Goal: Task Accomplishment & Management: Use online tool/utility

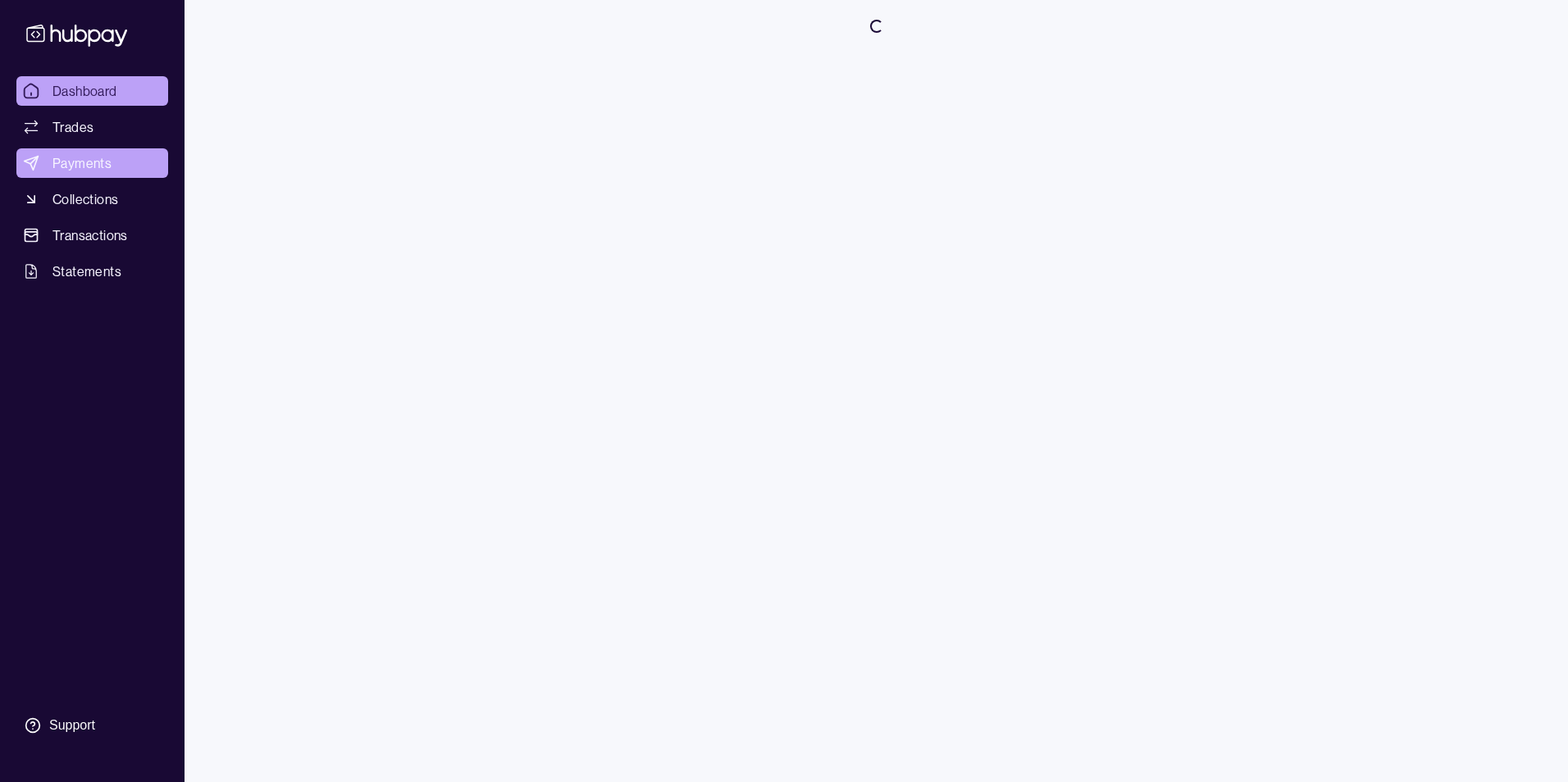
click at [65, 159] on span "Payments" at bounding box center [82, 163] width 59 height 20
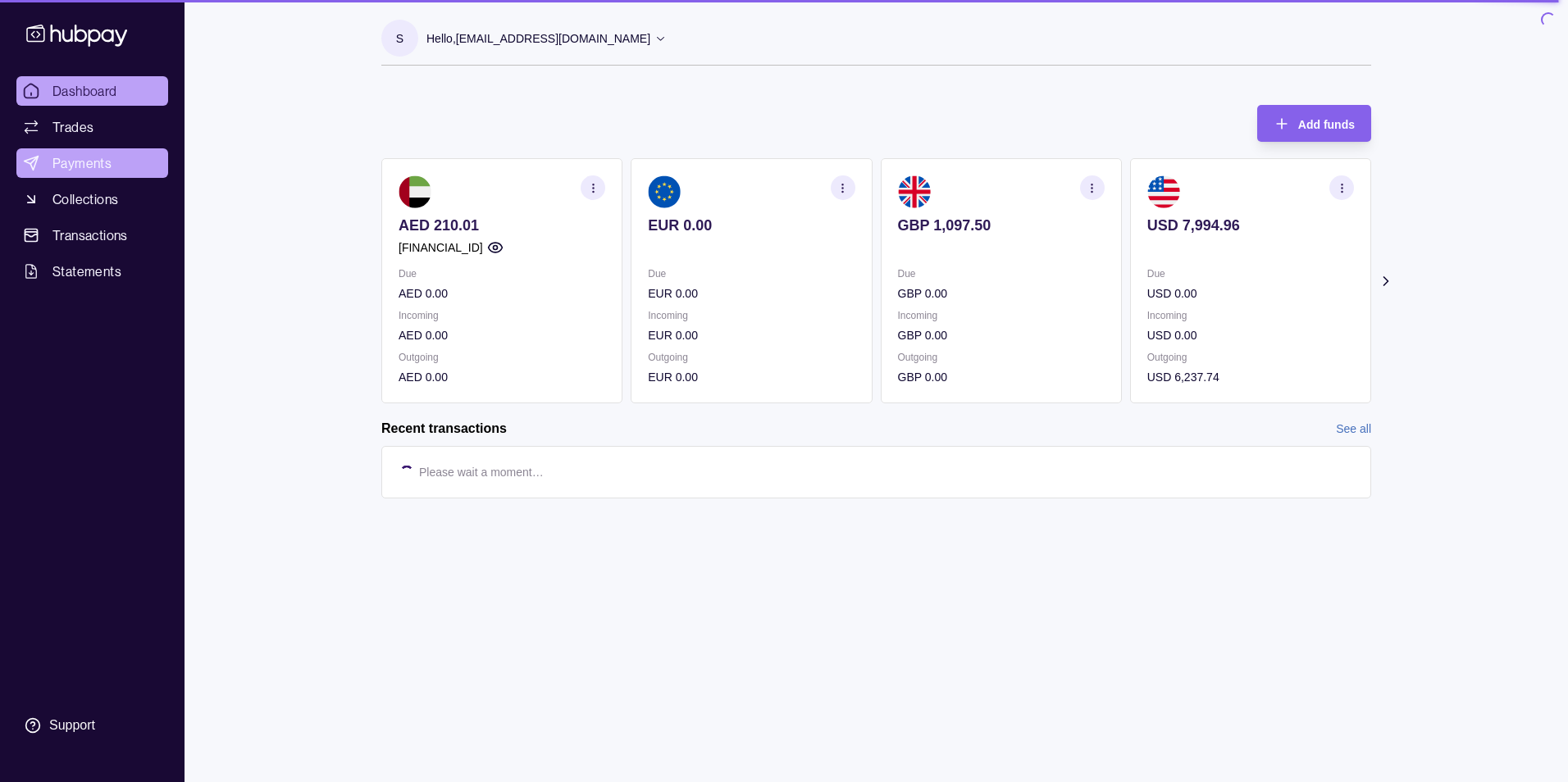
click at [114, 176] on link "Payments" at bounding box center [92, 162] width 152 height 29
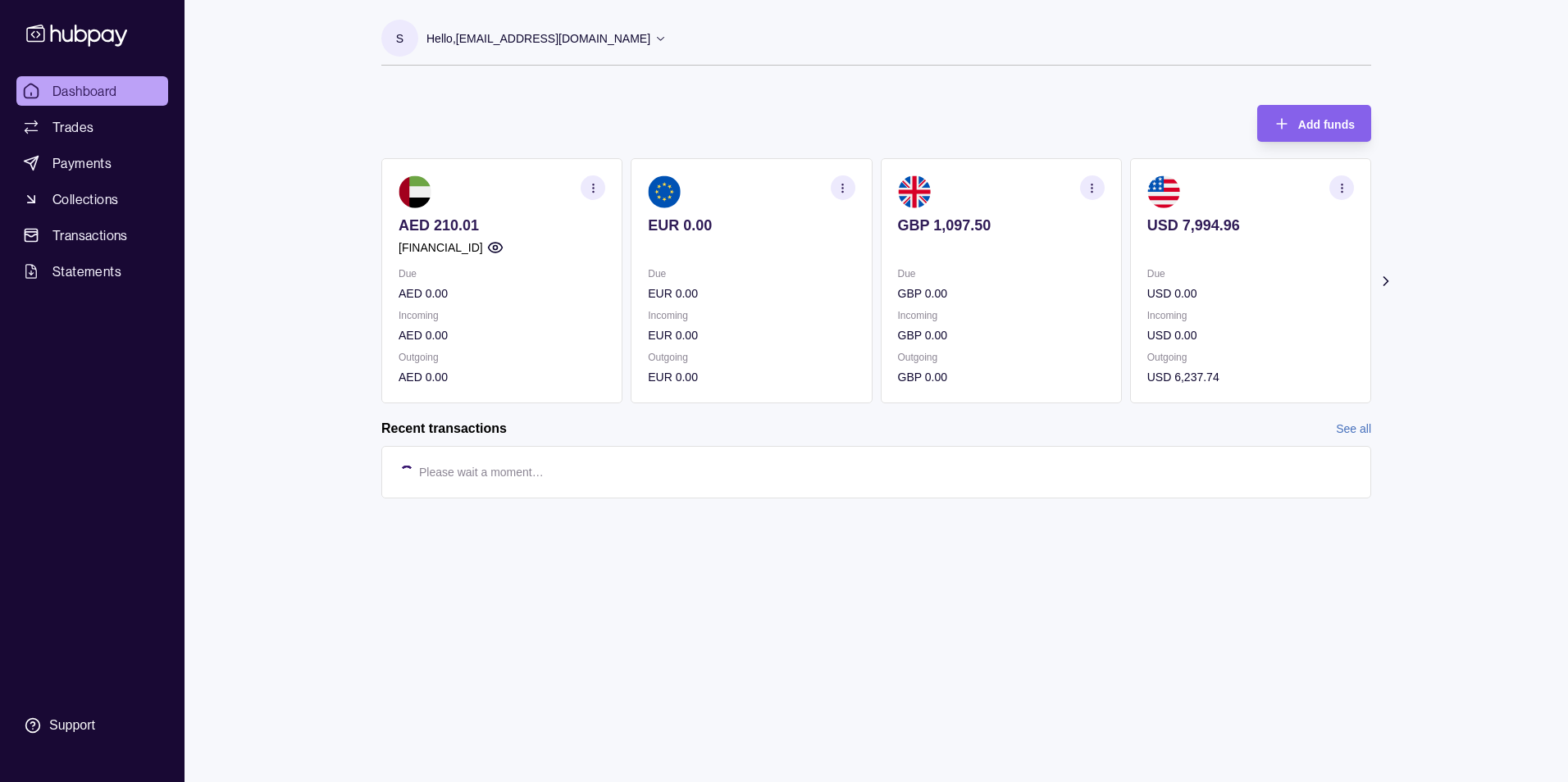
click at [272, 500] on div "Dashboard Trades Payments Collections Transactions Statements Support s Hello, …" at bounding box center [784, 391] width 1568 height 782
click at [507, 40] on p "Hello, saptha.kola@hubpay.ae" at bounding box center [538, 38] width 224 height 18
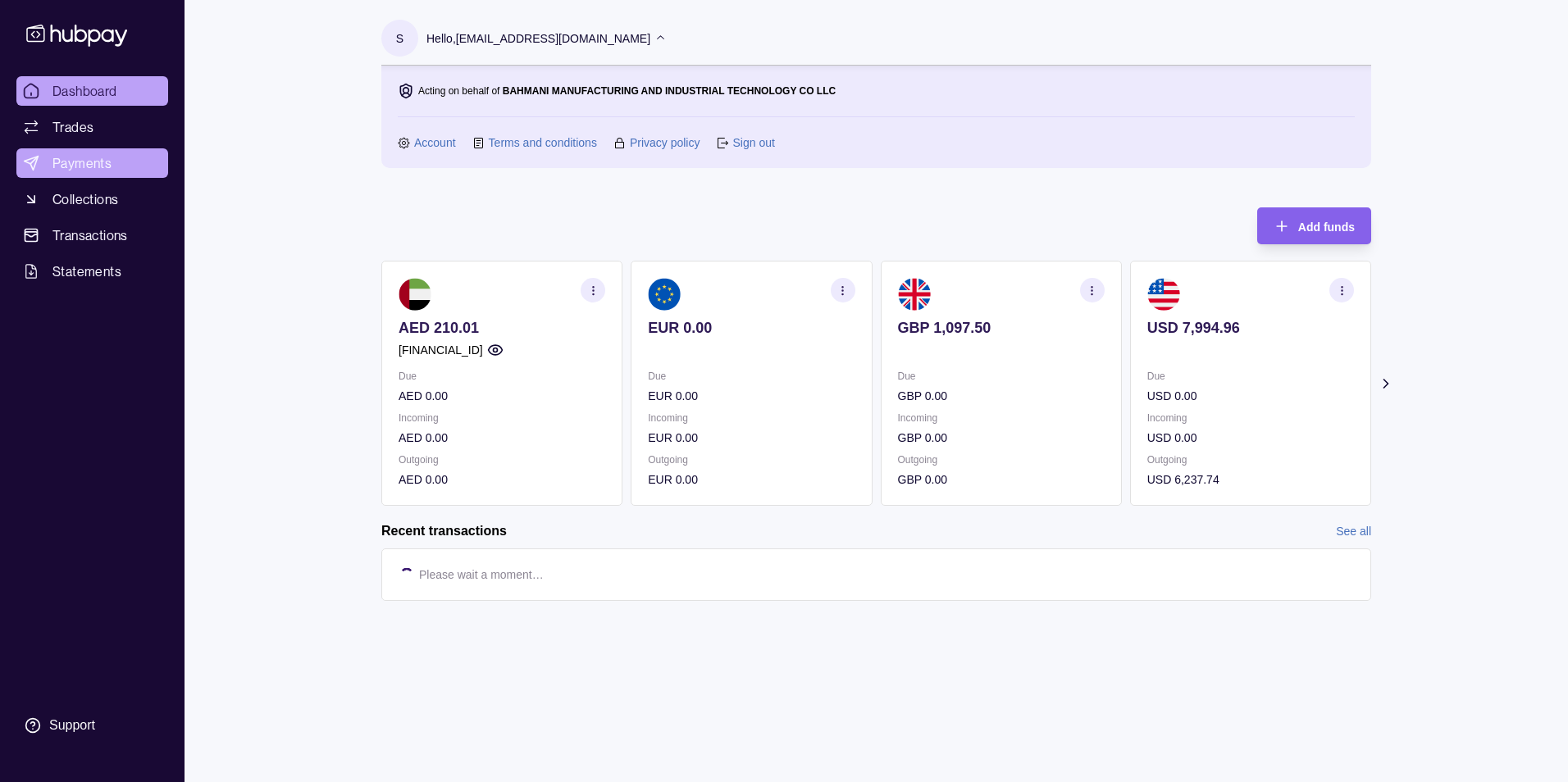
click at [84, 161] on span "Payments" at bounding box center [82, 163] width 59 height 20
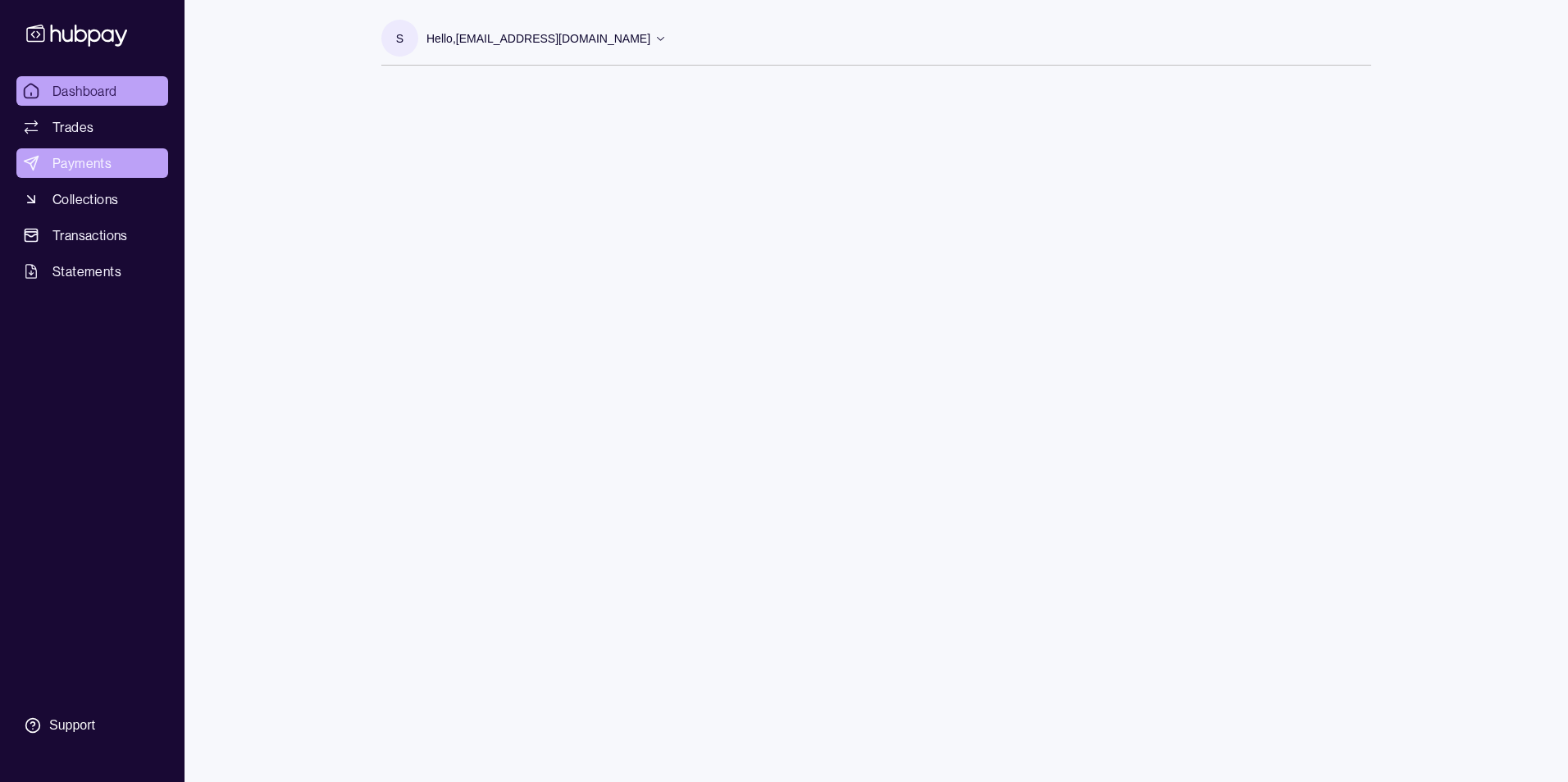
click at [75, 166] on span "Payments" at bounding box center [82, 163] width 59 height 20
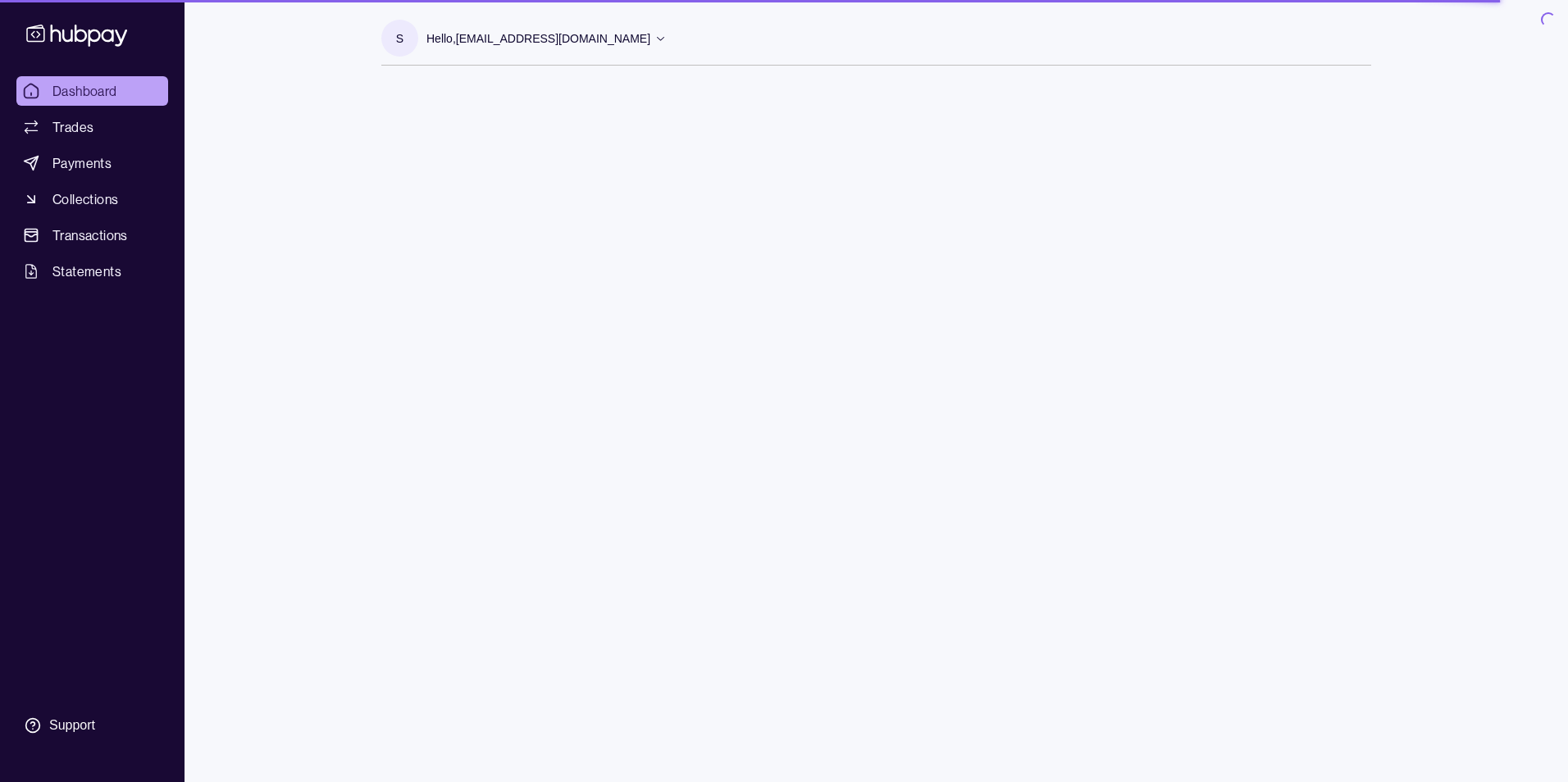
click at [654, 36] on icon at bounding box center [660, 37] width 12 height 12
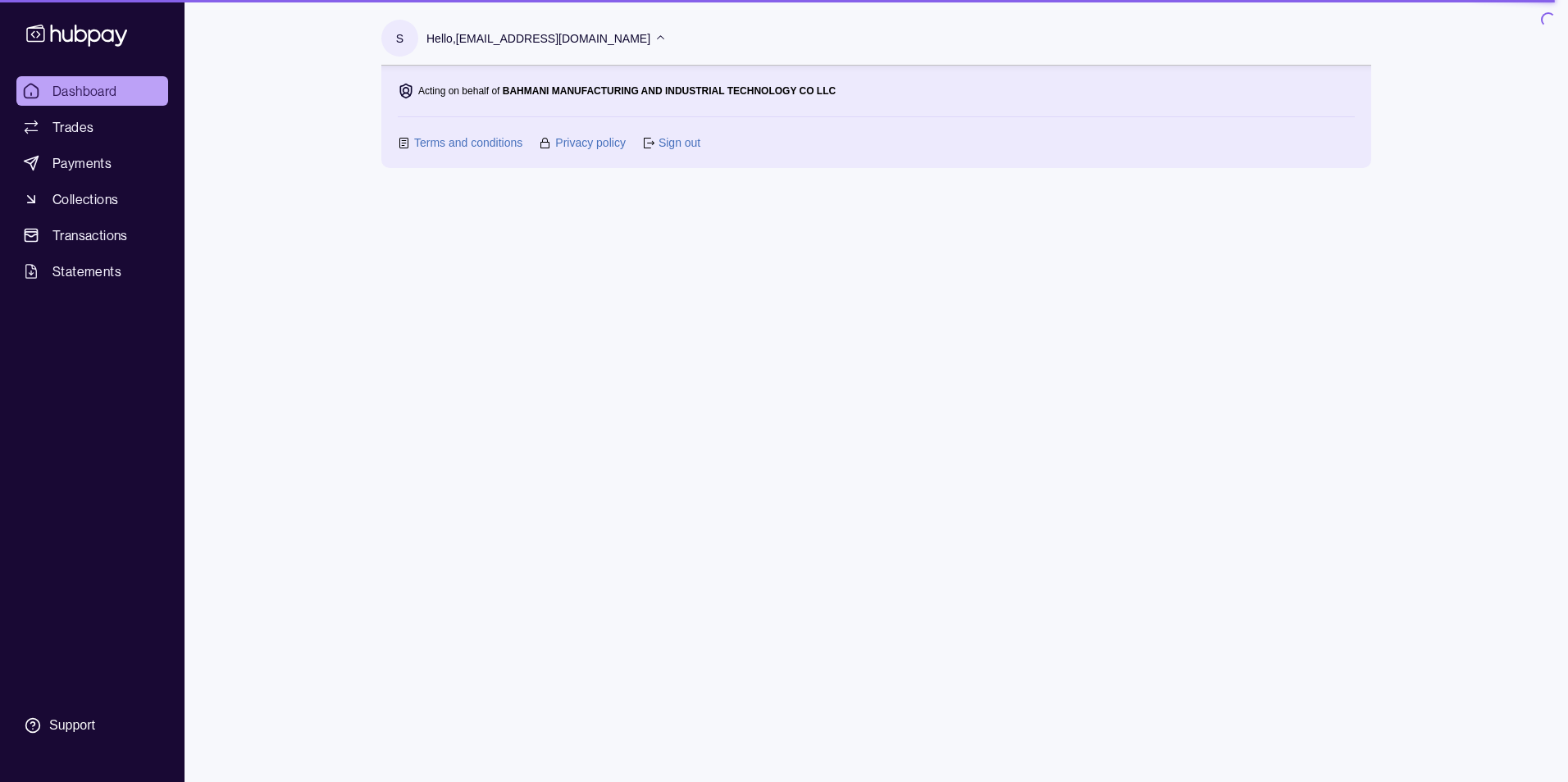
click at [657, 37] on icon at bounding box center [660, 37] width 7 height 4
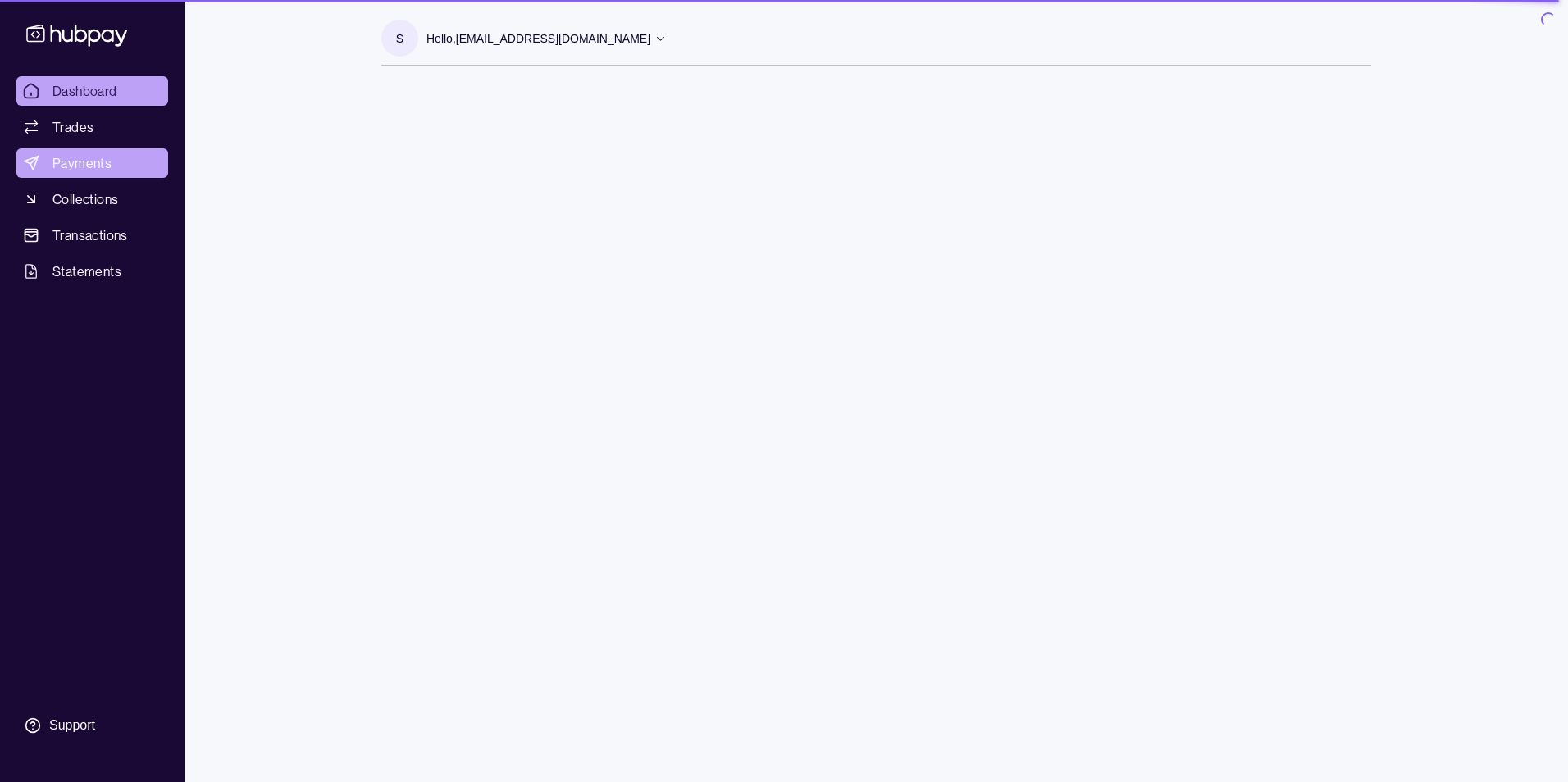
click at [77, 163] on span "Payments" at bounding box center [82, 163] width 59 height 20
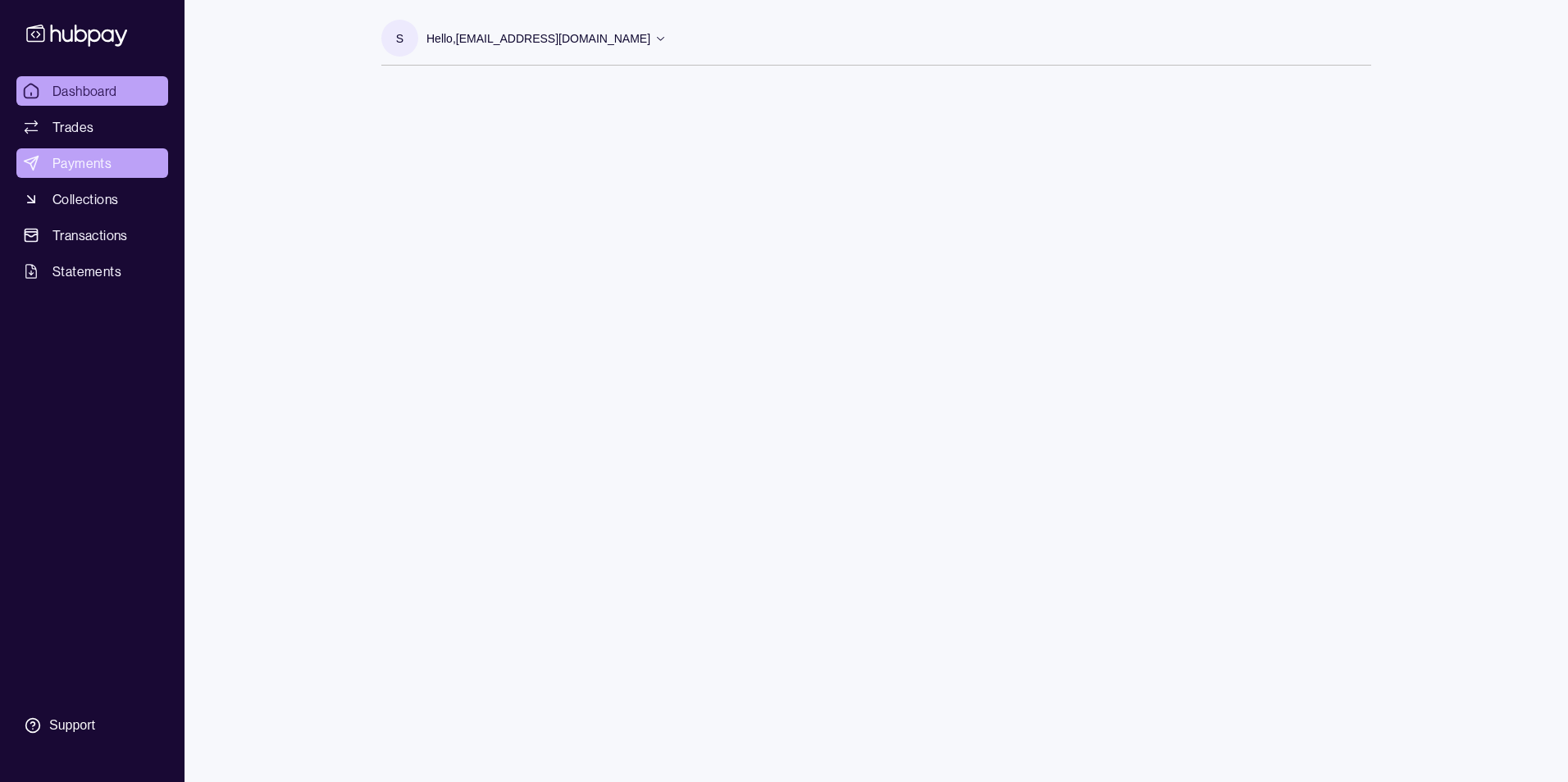
click at [75, 165] on span "Payments" at bounding box center [82, 163] width 59 height 20
drag, startPoint x: 1506, startPoint y: 115, endPoint x: 1476, endPoint y: 92, distance: 37.8
click at [1506, 115] on div "Dashboard Trades Payments Collections Transactions Statements Support s Hello, …" at bounding box center [784, 391] width 1568 height 782
